Goal: Find contact information: Find contact information

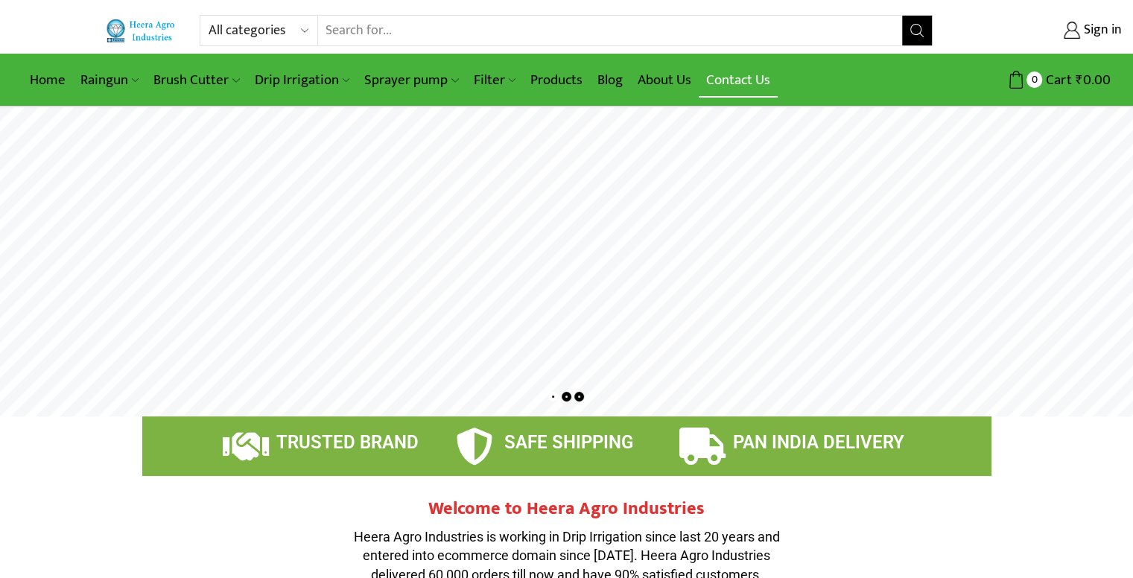
click at [725, 80] on link "Contact Us" at bounding box center [738, 80] width 79 height 35
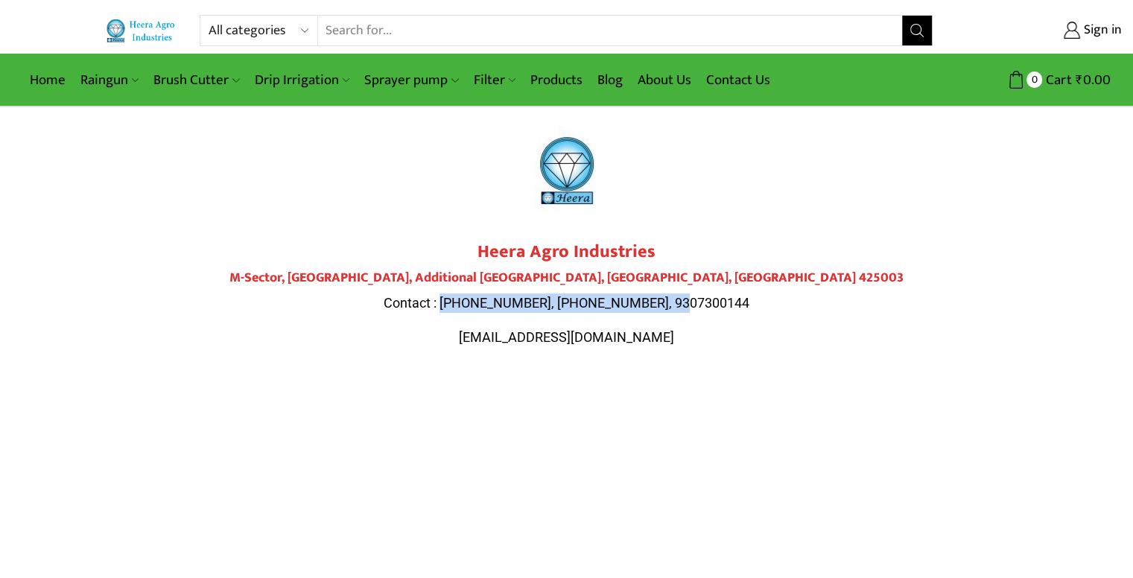
drag, startPoint x: 475, startPoint y: 303, endPoint x: 769, endPoint y: 291, distance: 293.8
click at [769, 291] on div "Heera Agro Industries M-Sector, [GEOGRAPHIC_DATA] Contact : [PHONE_NUMBER], [PH…" at bounding box center [567, 293] width 835 height 105
copy span "9284000511, 9307300143, 9307300144"
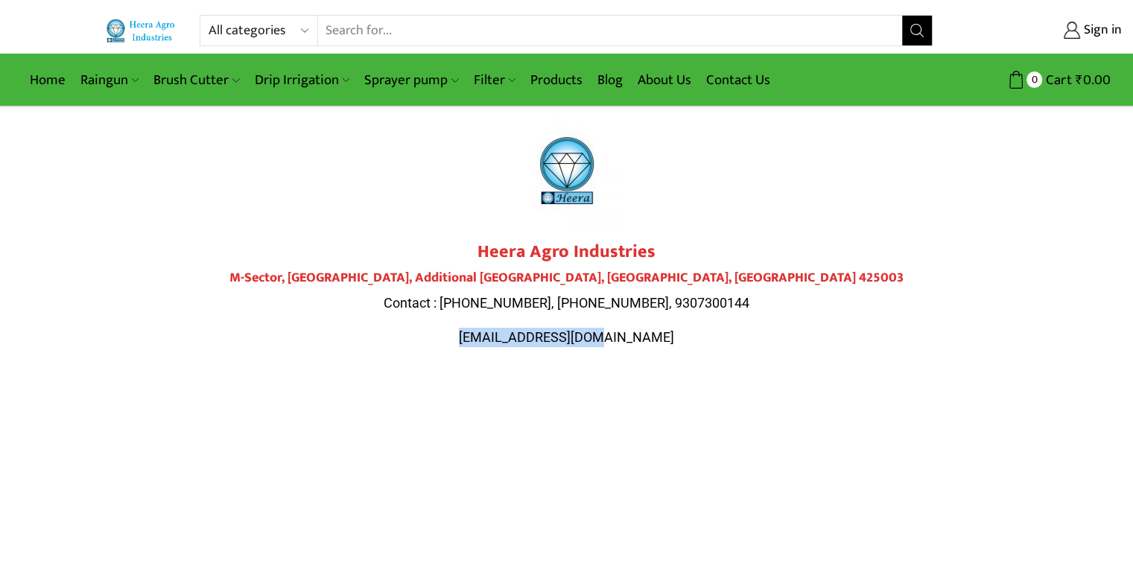
drag, startPoint x: 481, startPoint y: 333, endPoint x: 649, endPoint y: 347, distance: 168.2
click at [649, 347] on div "Heera Agro Industries M-Sector, [GEOGRAPHIC_DATA] Contact : [PHONE_NUMBER], [PH…" at bounding box center [567, 301] width 835 height 120
copy span "[EMAIL_ADDRESS][DOMAIN_NAME]"
